Goal: Task Accomplishment & Management: Manage account settings

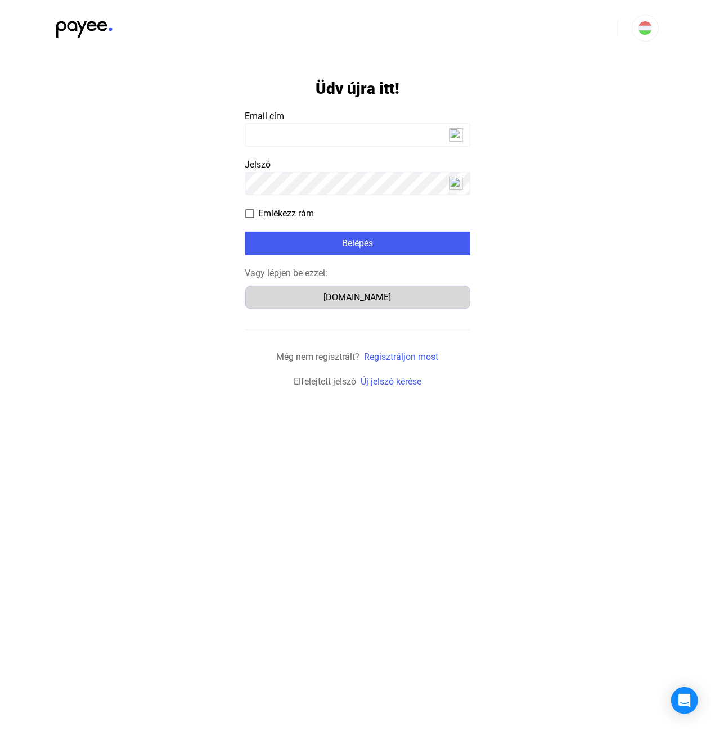
click at [349, 304] on button "[DOMAIN_NAME]" at bounding box center [357, 298] width 225 height 24
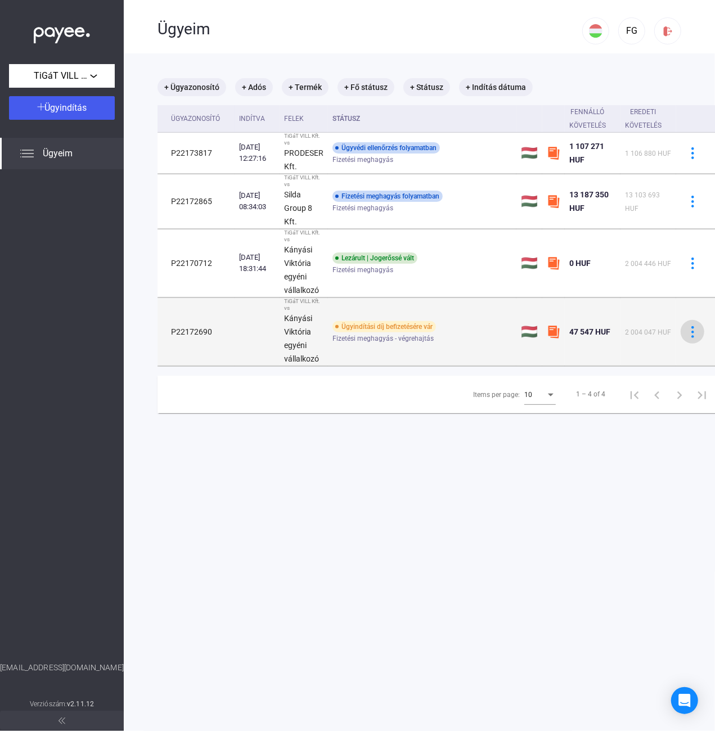
click at [694, 327] on img at bounding box center [692, 332] width 12 height 12
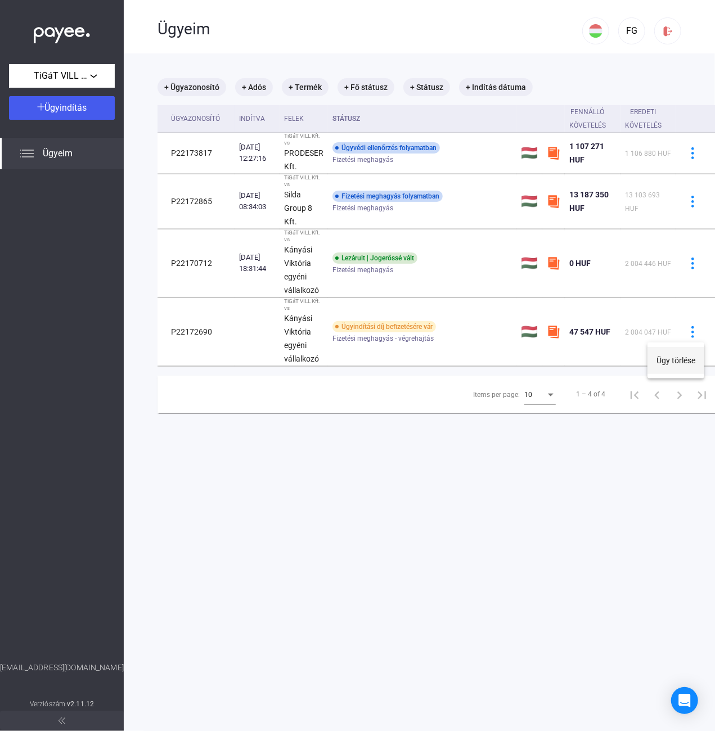
click at [678, 356] on button "Ügy törlése" at bounding box center [675, 360] width 57 height 27
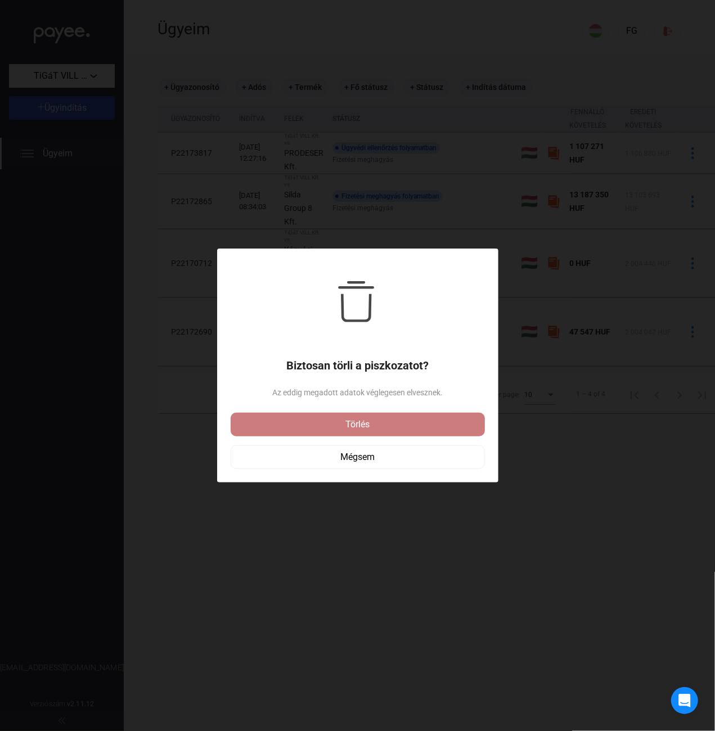
click at [367, 421] on div "Törlés" at bounding box center [357, 424] width 247 height 13
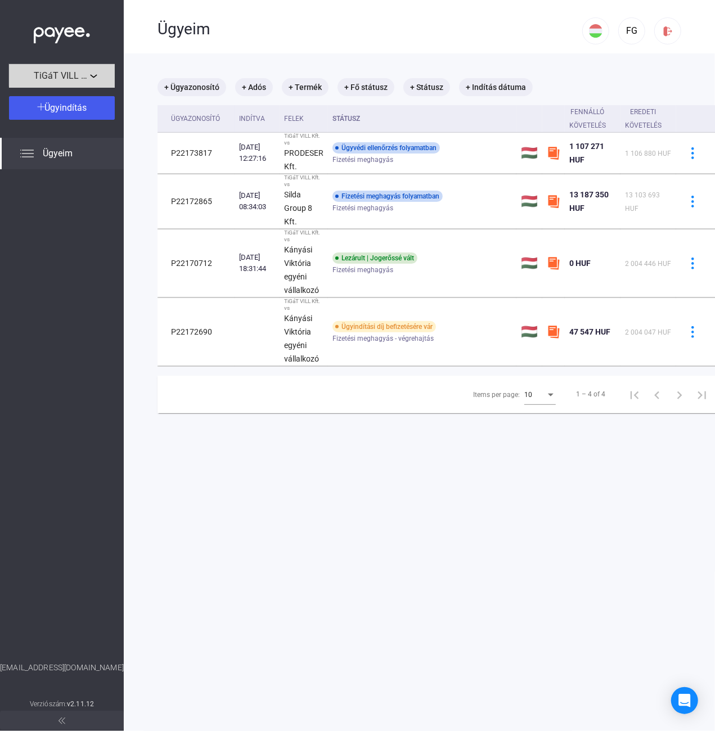
click at [70, 69] on div "TiGáT VILL Kft." at bounding box center [61, 76] width 99 height 14
